Goal: Submit feedback/report problem: Submit feedback/report problem

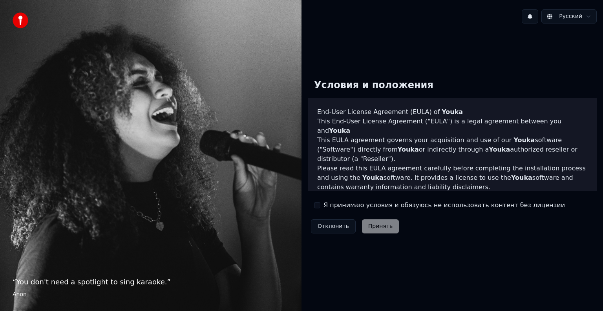
click at [315, 207] on button "Я принимаю условия и обязуюсь не использовать контент без лицензии" at bounding box center [317, 205] width 6 height 6
click at [368, 224] on button "Принять" at bounding box center [380, 227] width 37 height 14
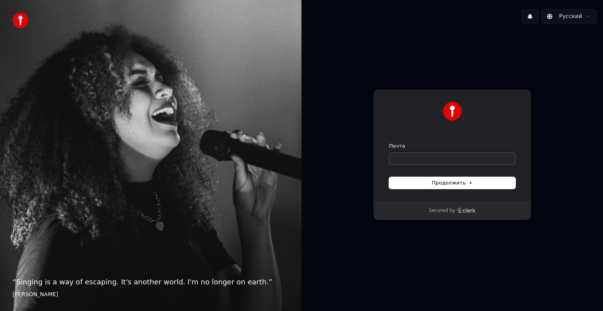
click at [417, 154] on input "Почта" at bounding box center [452, 159] width 126 height 12
click at [441, 185] on span "Продолжить" at bounding box center [452, 183] width 41 height 7
type input "**********"
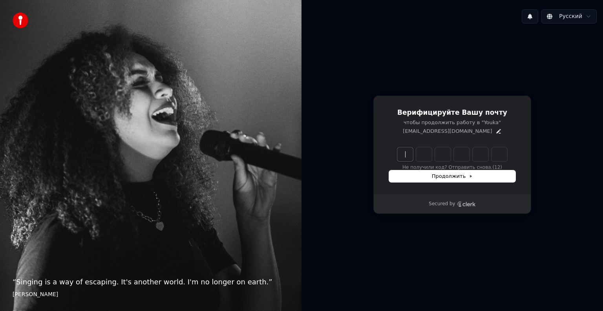
click at [401, 157] on input "Enter verification code" at bounding box center [460, 154] width 126 height 14
type input "******"
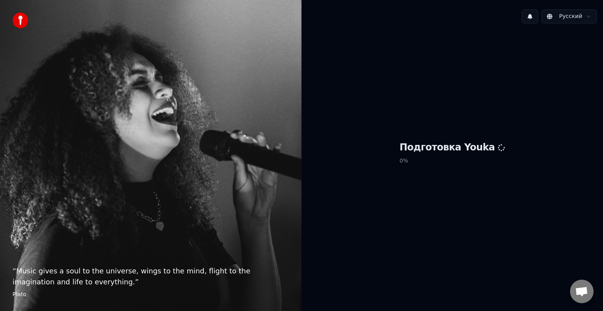
click at [484, 239] on div "Подготовка Youka 0 %" at bounding box center [451, 155] width 301 height 250
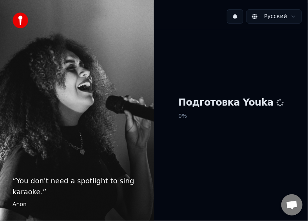
click at [300, 79] on div "Подготовка Youka 0 %" at bounding box center [231, 110] width 154 height 160
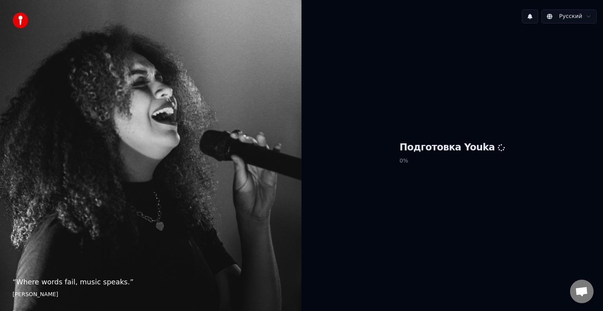
click at [20, 24] on img at bounding box center [21, 21] width 16 height 16
click at [419, 154] on p "0 %" at bounding box center [452, 161] width 106 height 14
click at [435, 124] on div "Подготовка Youka 0 %" at bounding box center [451, 155] width 301 height 250
click at [336, 72] on div "Подготовка Youka 0 %" at bounding box center [451, 155] width 301 height 250
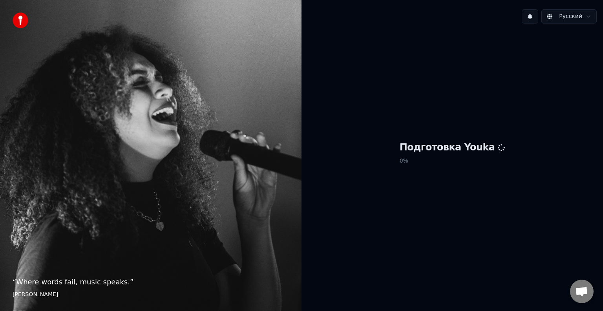
click at [20, 17] on img at bounding box center [21, 21] width 16 height 16
drag, startPoint x: 400, startPoint y: 133, endPoint x: 467, endPoint y: 177, distance: 80.1
click at [467, 177] on div "Подготовка Youka 0 %" at bounding box center [451, 155] width 301 height 250
click at [530, 11] on button at bounding box center [529, 16] width 16 height 14
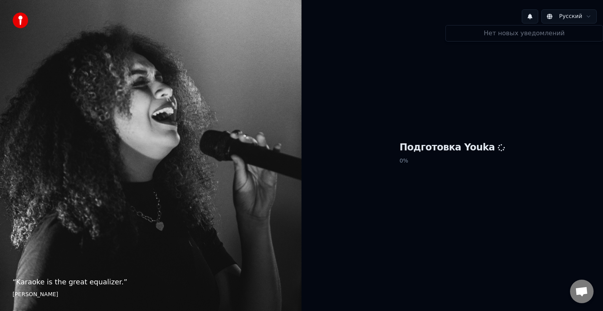
click at [585, 297] on span "Открытый чат" at bounding box center [581, 292] width 13 height 11
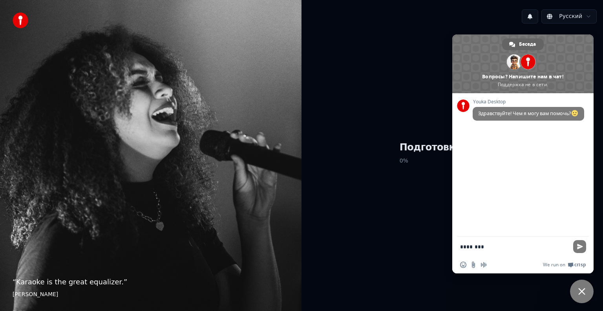
type textarea "*********"
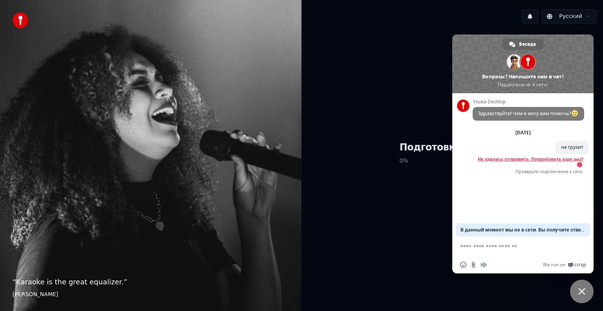
click at [507, 161] on span "Не удалась отправить. Попробовать еще раз?" at bounding box center [530, 159] width 106 height 5
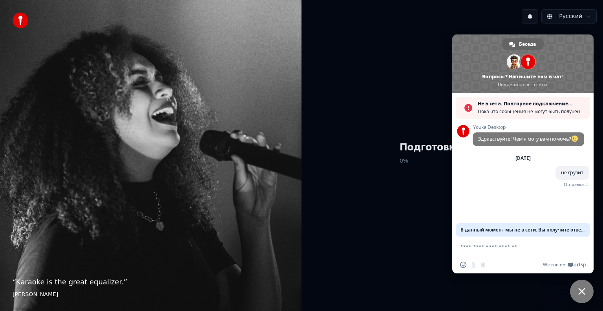
click at [418, 139] on div "Подготовка Youka 0 %" at bounding box center [451, 155] width 301 height 250
click at [394, 49] on div "Подготовка Youka 0 %" at bounding box center [451, 155] width 301 height 250
click at [428, 229] on div "Подготовка Youka 0 %" at bounding box center [451, 155] width 301 height 250
click at [575, 282] on span "Закрыть чат" at bounding box center [582, 292] width 24 height 24
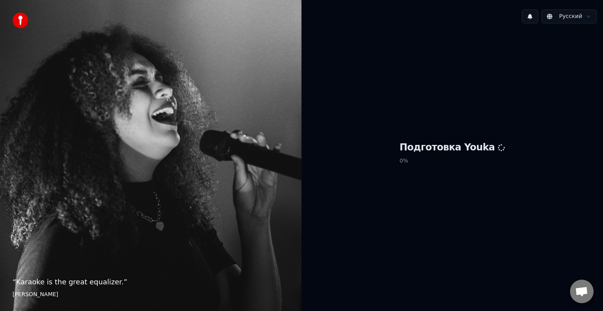
click at [554, 33] on div "Подготовка Youka 0 %" at bounding box center [451, 155] width 301 height 250
click at [575, 171] on div "Подготовка Youka 0 %" at bounding box center [451, 155] width 301 height 250
click at [584, 292] on span "Открытый чат" at bounding box center [581, 292] width 13 height 11
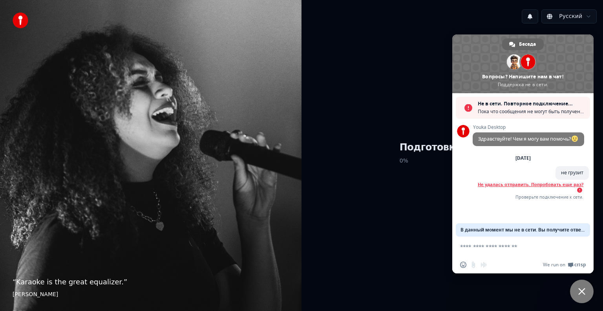
click at [554, 187] on span "Не удалась отправить. Попробовать еще раз?" at bounding box center [530, 184] width 106 height 5
click at [557, 182] on span "Не удалась отправить. Попробовать еще раз?" at bounding box center [530, 184] width 106 height 5
click at [497, 182] on span "Не удалась отправить. Попробовать еще раз?" at bounding box center [530, 184] width 106 height 5
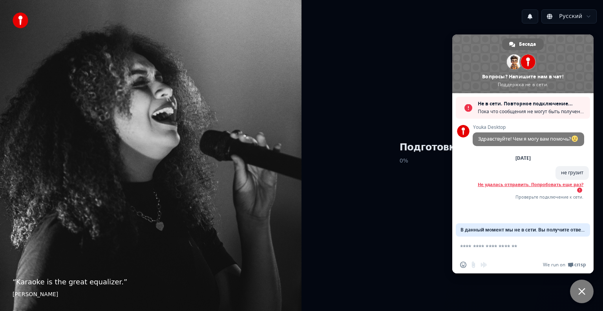
click at [497, 182] on span "Не удалась отправить. Попробовать еще раз?" at bounding box center [530, 184] width 106 height 5
click at [369, 33] on div "Подготовка Youka 0 %" at bounding box center [451, 155] width 301 height 250
click at [585, 284] on span "Закрыть чат" at bounding box center [582, 292] width 24 height 24
